Goal: Information Seeking & Learning: Learn about a topic

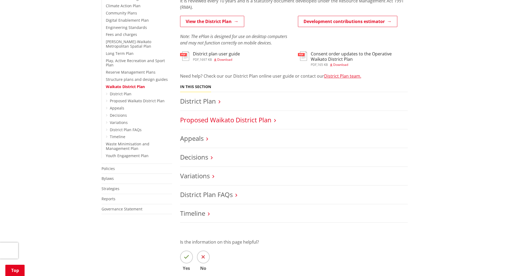
scroll to position [160, 0]
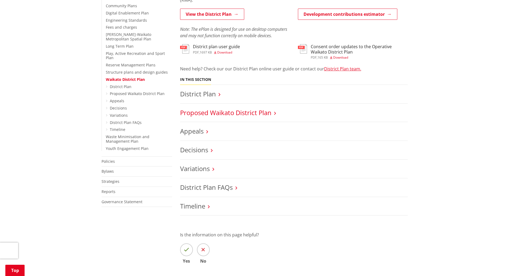
click at [255, 109] on link "Proposed Waikato District Plan" at bounding box center [225, 112] width 91 height 9
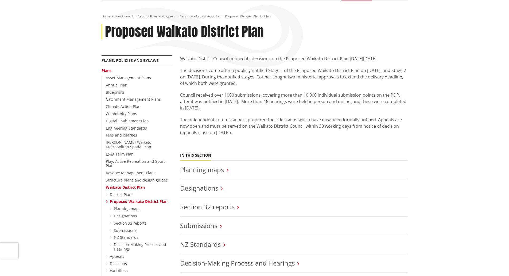
scroll to position [53, 0]
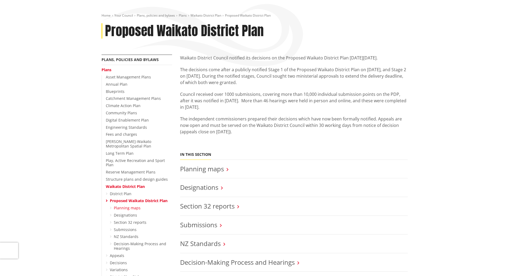
click at [132, 205] on link "Planning maps" at bounding box center [127, 207] width 27 height 5
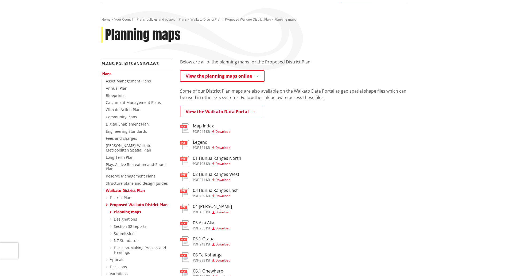
scroll to position [53, 0]
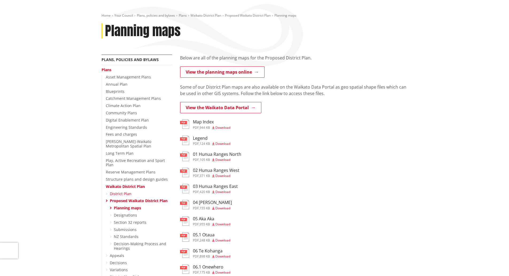
click at [121, 191] on link "District Plan" at bounding box center [121, 193] width 22 height 5
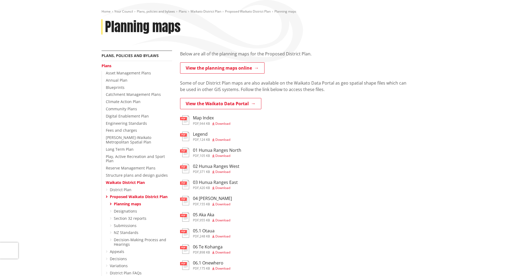
scroll to position [80, 0]
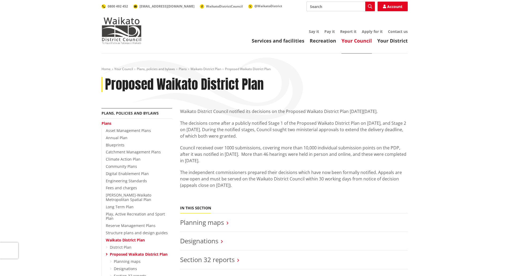
scroll to position [53, 0]
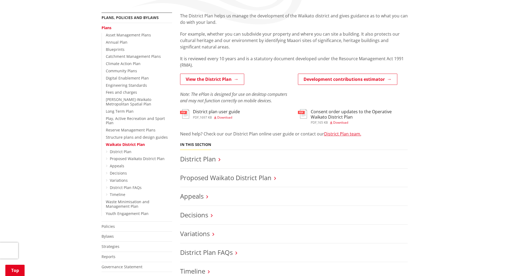
scroll to position [27, 0]
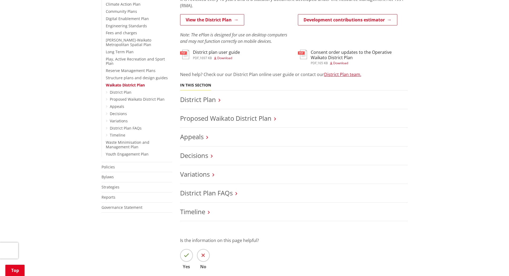
scroll to position [160, 0]
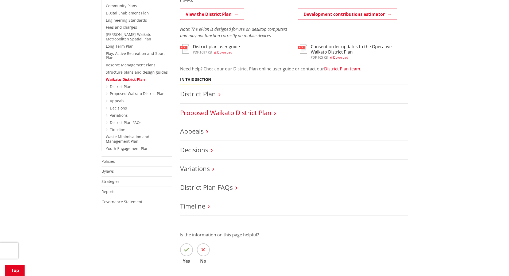
click at [260, 113] on link "Proposed Waikato District Plan" at bounding box center [225, 112] width 91 height 9
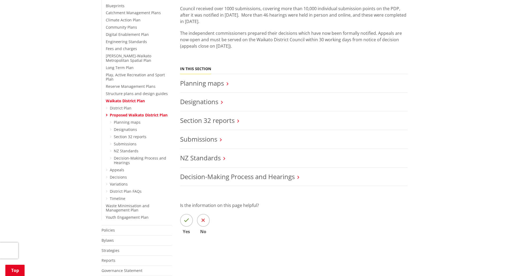
scroll to position [160, 0]
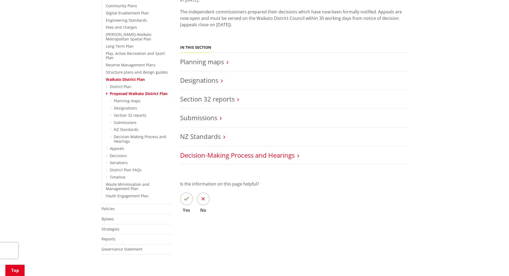
click at [261, 152] on link "Decision-Making Process and Hearings" at bounding box center [237, 155] width 115 height 9
click at [123, 98] on link "Planning maps" at bounding box center [127, 100] width 27 height 5
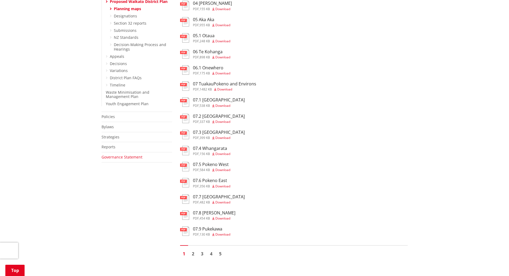
scroll to position [267, 0]
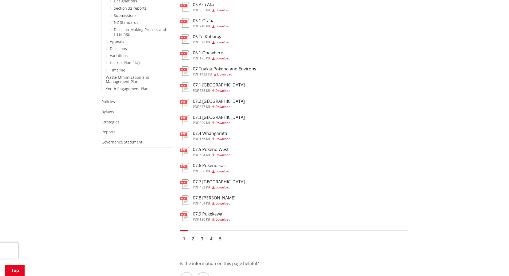
click at [205, 165] on h3 "07.6 Pokeno East" at bounding box center [211, 165] width 37 height 5
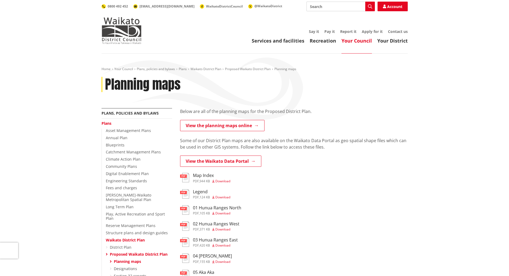
scroll to position [267, 0]
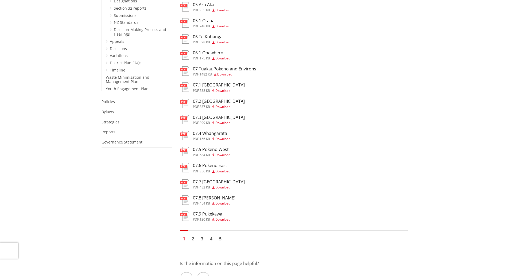
click at [212, 149] on h3 "07.5 Pokeno West" at bounding box center [211, 149] width 37 height 5
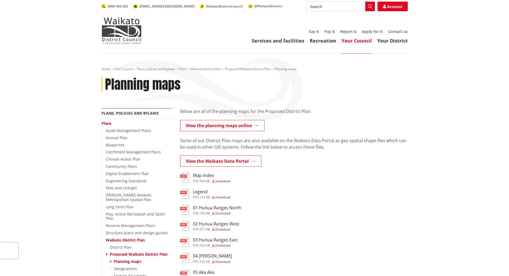
scroll to position [267, 0]
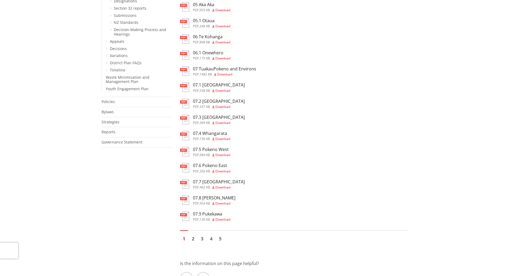
click at [214, 163] on h3 "07.6 Pokeno East" at bounding box center [211, 165] width 37 height 5
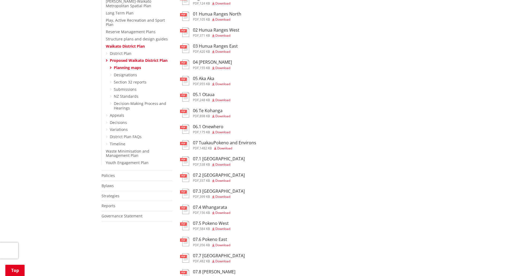
scroll to position [134, 0]
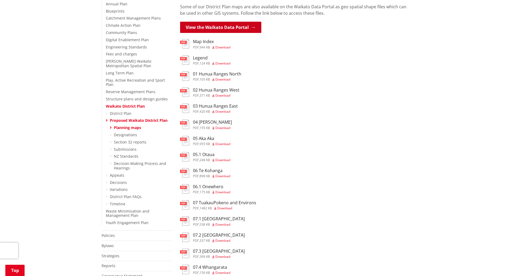
click at [227, 26] on link "View the Waikato Data Portal" at bounding box center [220, 27] width 81 height 11
